Goal: Task Accomplishment & Management: Manage account settings

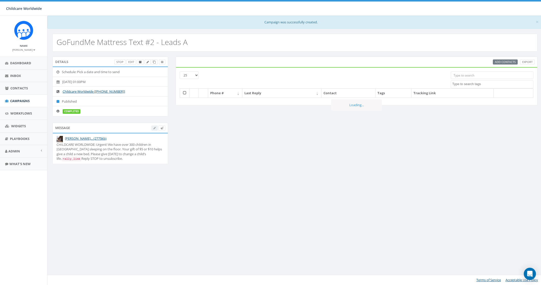
select select
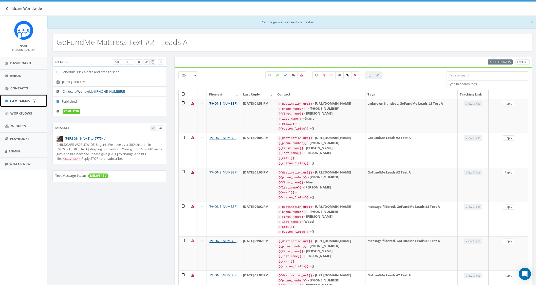
click at [13, 99] on span "Campaigns" at bounding box center [20, 100] width 20 height 5
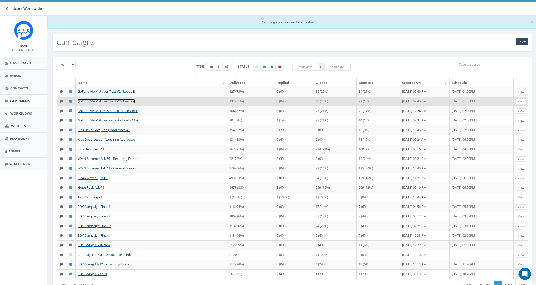
click at [83, 100] on link "GoFundMe Mattress Text #2 - Leads A" at bounding box center [106, 101] width 57 height 5
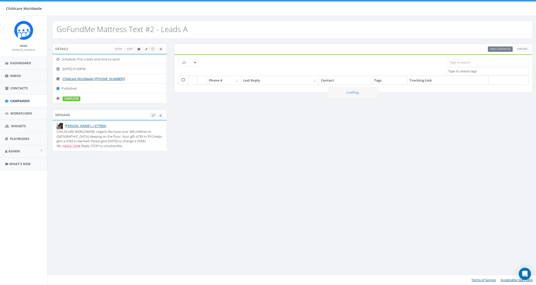
select select
